Goal: Information Seeking & Learning: Learn about a topic

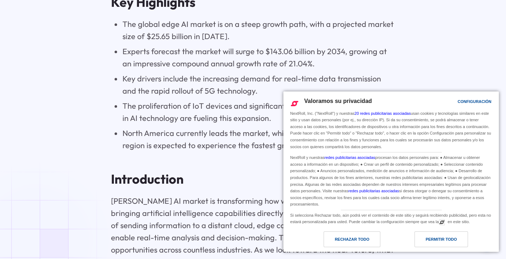
drag, startPoint x: 439, startPoint y: 243, endPoint x: 417, endPoint y: 244, distance: 21.9
click at [439, 243] on div "Permitir todo" at bounding box center [442, 240] width 54 height 16
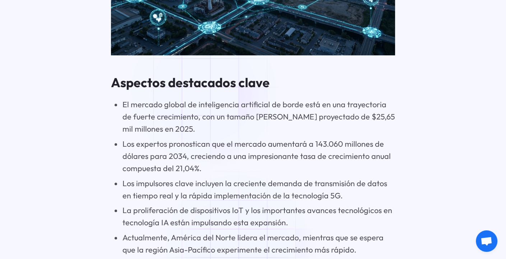
scroll to position [752, 0]
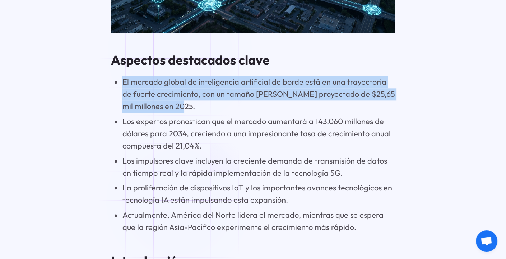
drag, startPoint x: 123, startPoint y: 25, endPoint x: 183, endPoint y: 52, distance: 65.3
click at [183, 76] on li "El mercado global de inteligencia artificial de borde está en una trayectoria d…" at bounding box center [258, 94] width 273 height 37
copy font "El mercado global de inteligencia artificial de borde está en una trayectoria d…"
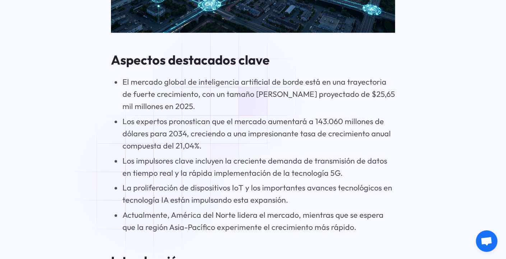
click at [227, 116] on li "Los expertos pronostican que el mercado aumentará a 143.060 millones de dólares…" at bounding box center [258, 134] width 273 height 37
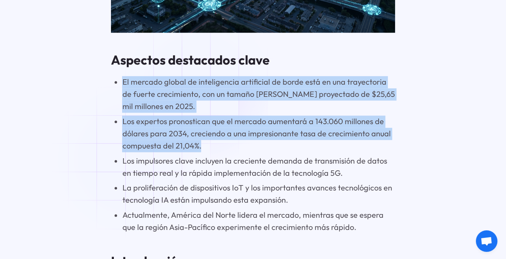
drag, startPoint x: 123, startPoint y: 25, endPoint x: 206, endPoint y: 91, distance: 105.8
click at [206, 91] on ul "El mercado global de inteligencia artificial de borde está en una trayectoria d…" at bounding box center [253, 155] width 284 height 158
copy ul "El mercado global de inteligencia artificial de borde está en una trayectoria d…"
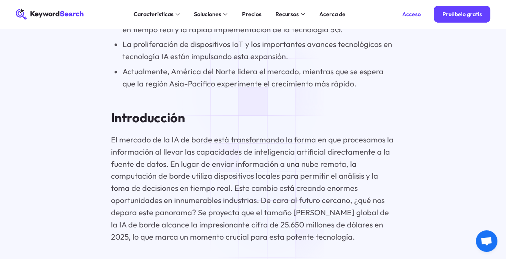
scroll to position [824, 0]
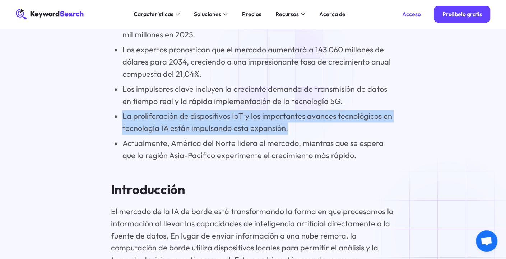
drag, startPoint x: 123, startPoint y: 61, endPoint x: 289, endPoint y: 74, distance: 166.2
click at [289, 110] on li "La proliferación de dispositivos IoT y los importantes avances tecnológicos en …" at bounding box center [258, 122] width 273 height 24
copy font "La proliferación de dispositivos IoT y los importantes avances tecnológicos en …"
